Goal: Task Accomplishment & Management: Manage account settings

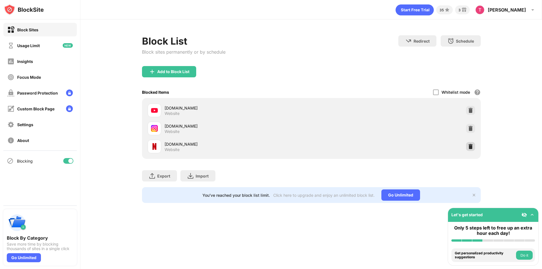
click at [469, 148] on img at bounding box center [471, 147] width 6 height 6
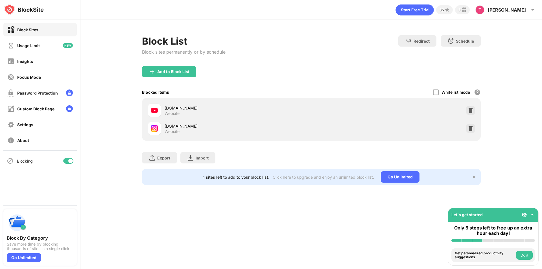
click at [249, 152] on div "Export Export Files (for websites items only) Import Import Files (for websites…" at bounding box center [311, 155] width 339 height 28
click at [184, 75] on div "Add to Block List" at bounding box center [169, 71] width 54 height 11
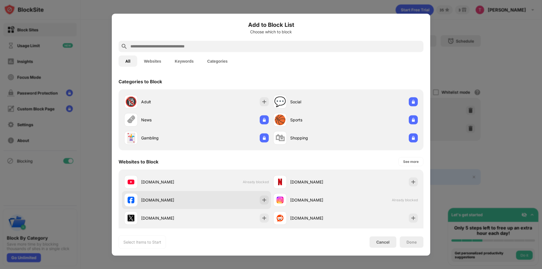
click at [174, 204] on div "[DOMAIN_NAME]" at bounding box center [160, 200] width 72 height 14
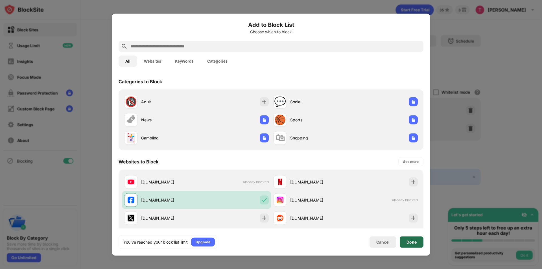
click at [416, 241] on div "Done" at bounding box center [411, 242] width 10 height 5
